Goal: Check status: Check status

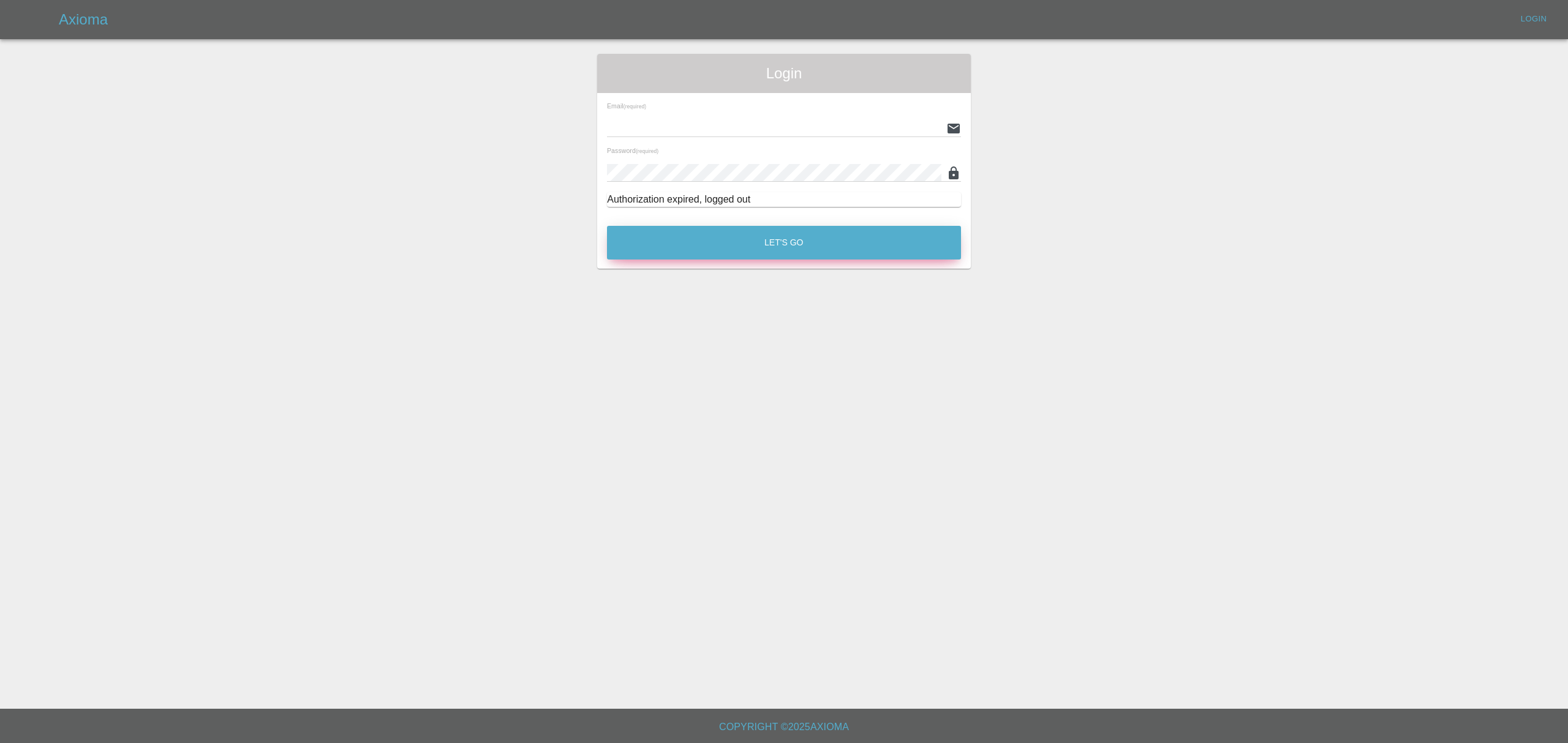
type input "stefano.sironi@axioma.co.uk"
click at [817, 240] on button "Let's Go" at bounding box center [784, 242] width 354 height 33
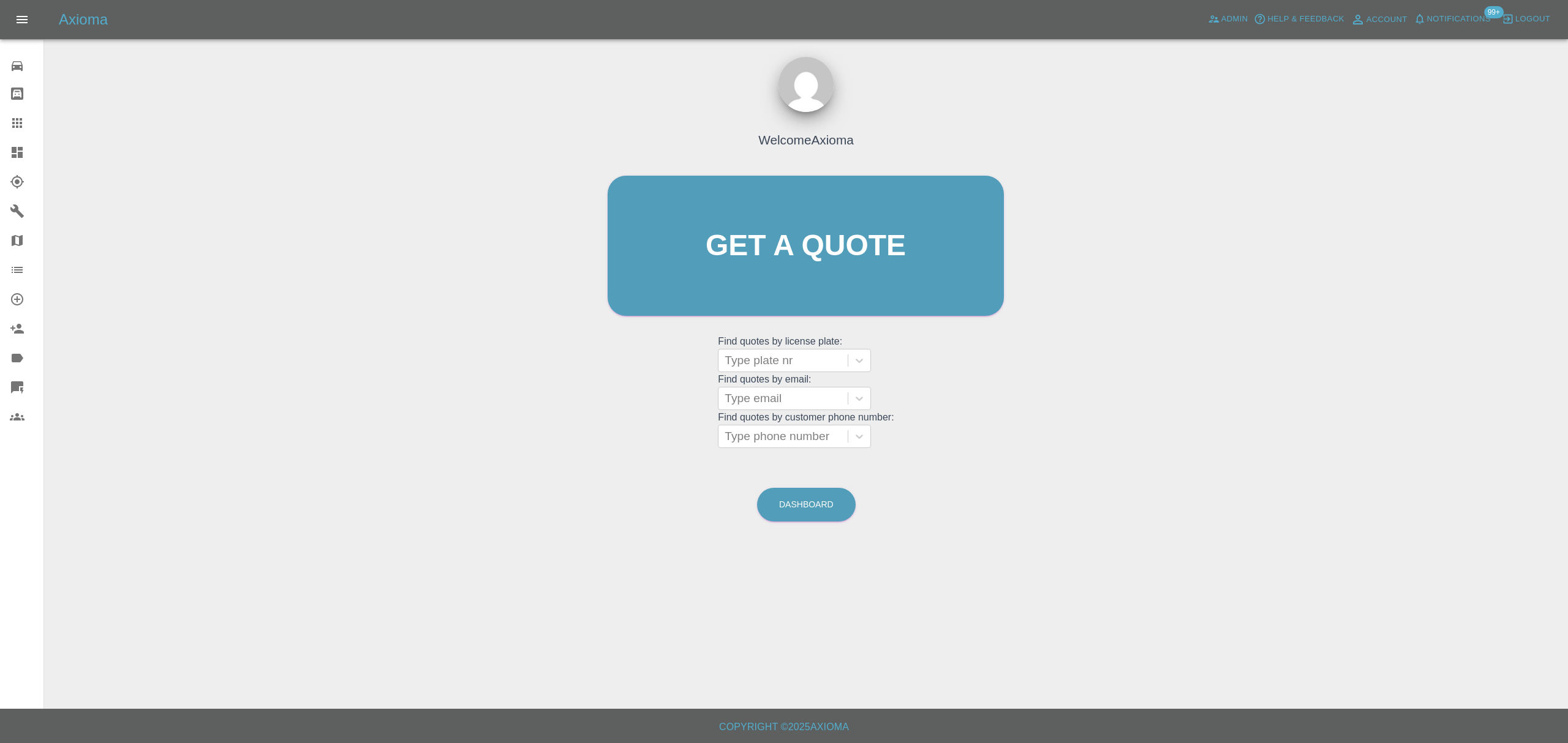
click at [12, 152] on icon at bounding box center [17, 152] width 11 height 11
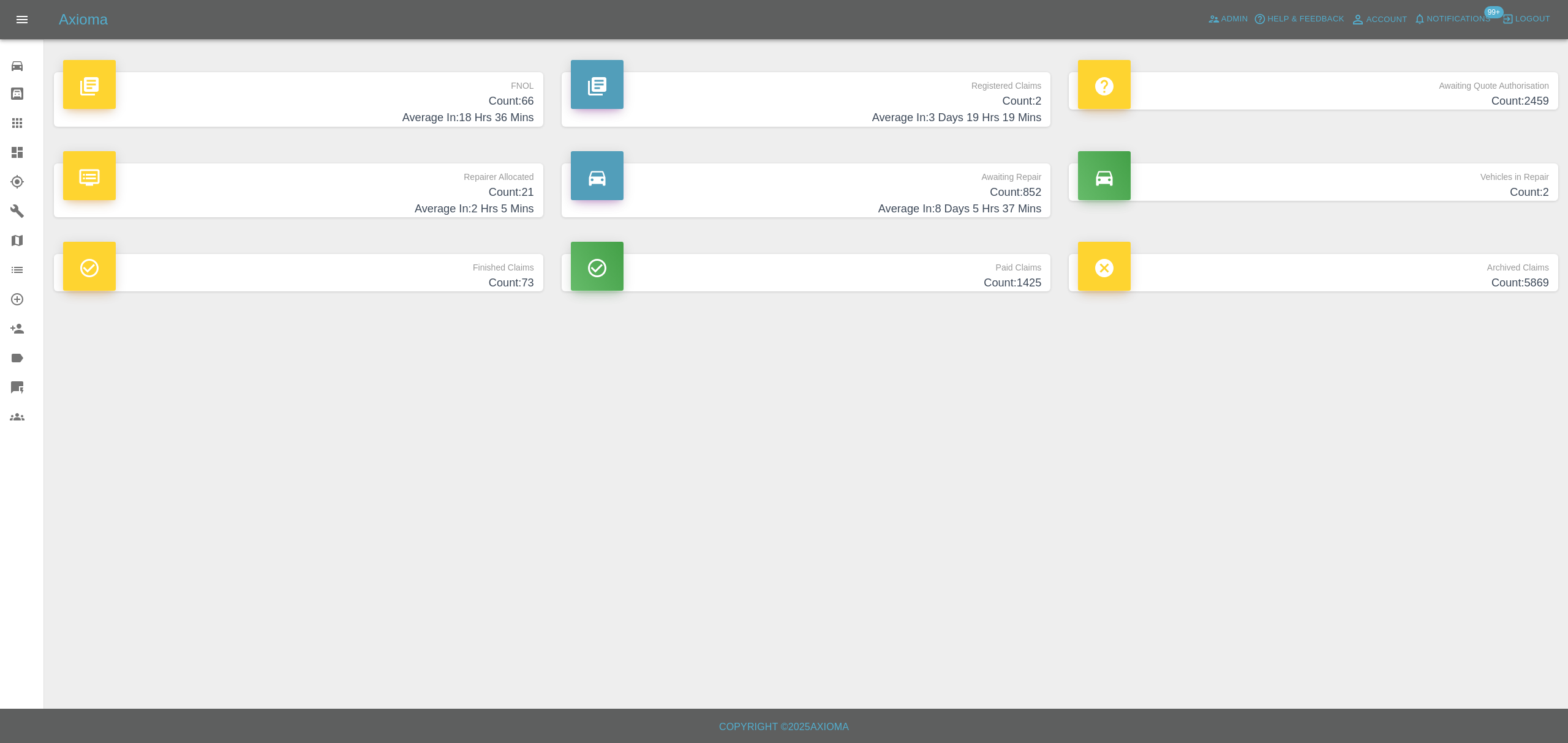
click at [469, 98] on h4 "Count: 66" at bounding box center [298, 100] width 471 height 16
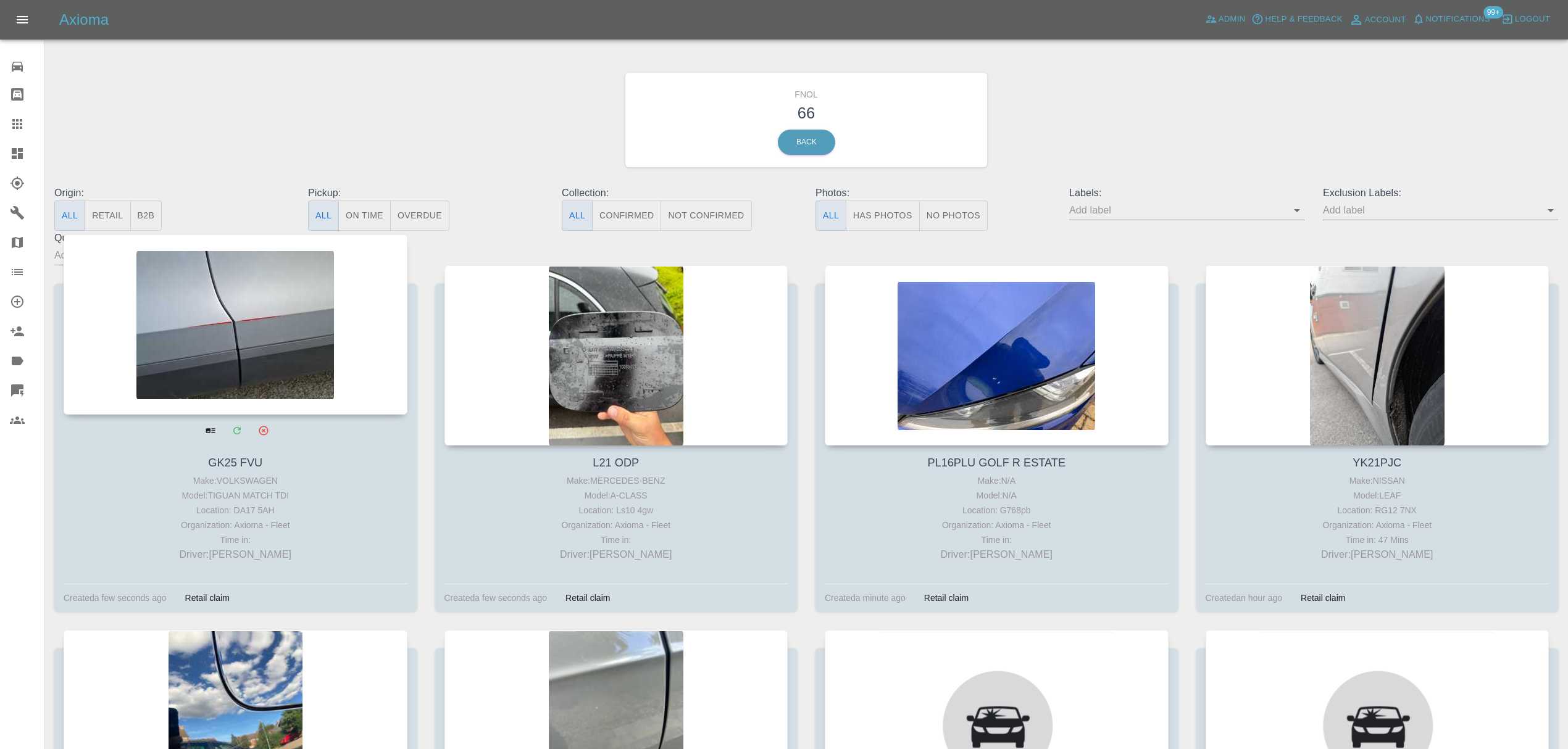
click at [281, 279] on div at bounding box center [235, 324] width 344 height 180
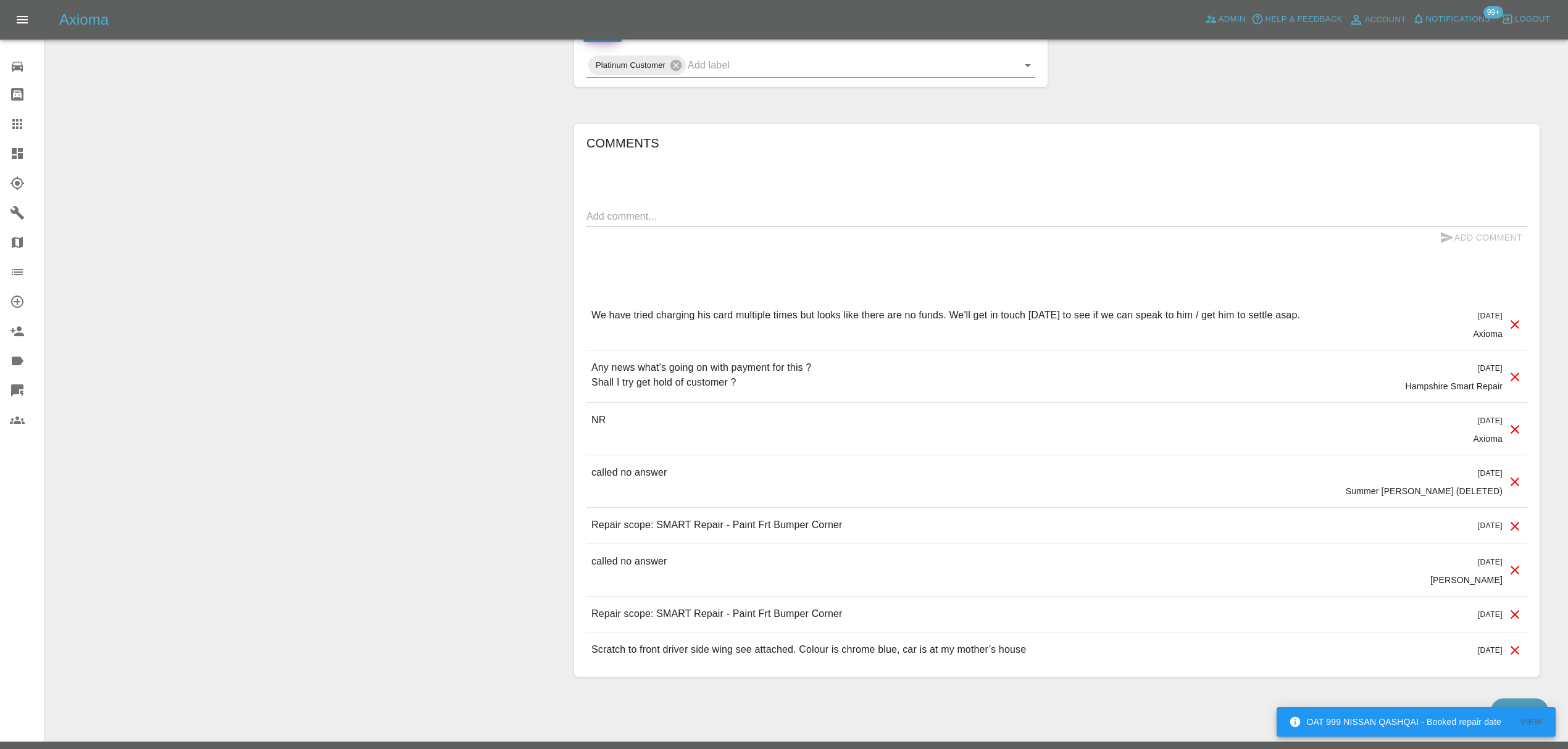
scroll to position [650, 0]
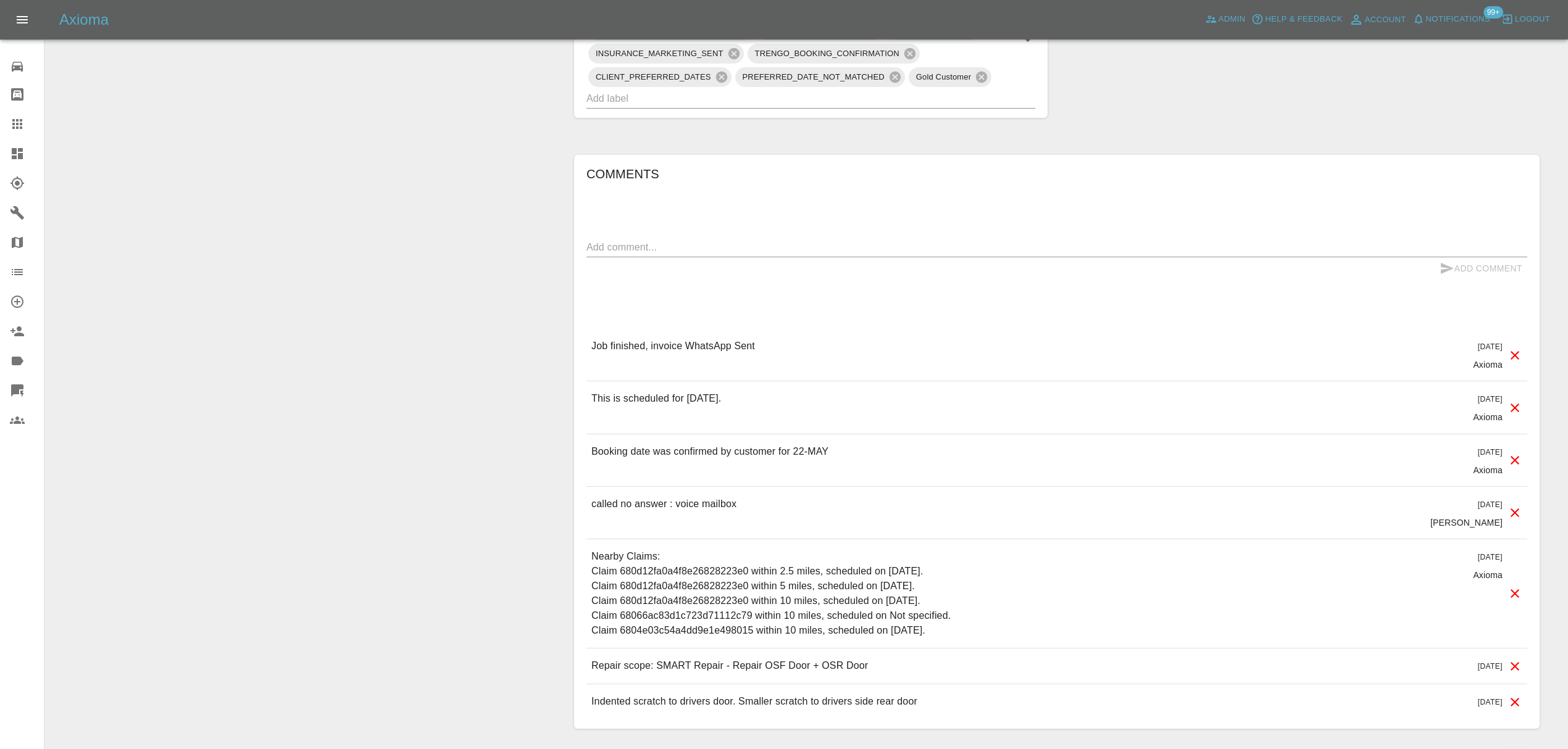
scroll to position [949, 0]
